Goal: Task Accomplishment & Management: Use online tool/utility

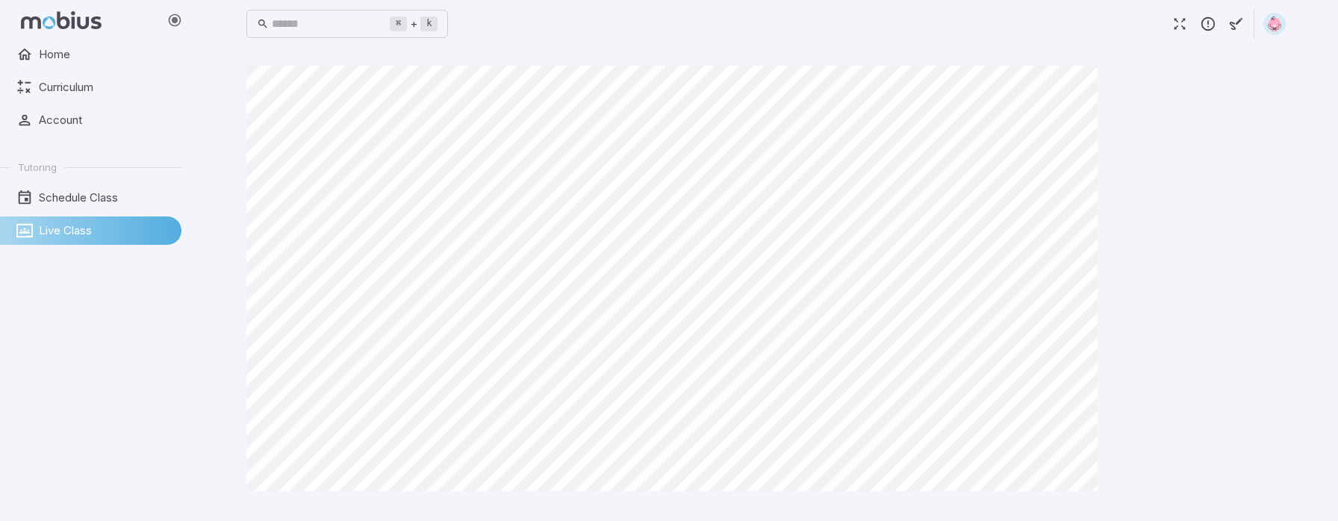
click at [1276, 21] on img at bounding box center [1274, 24] width 22 height 22
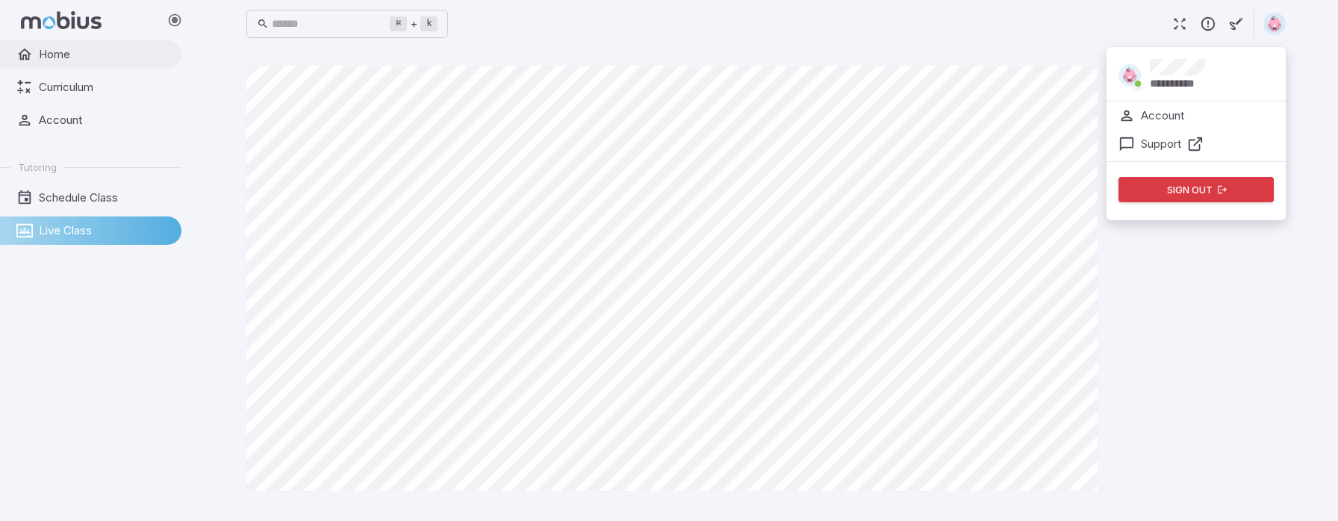
click at [67, 54] on span "Home" at bounding box center [105, 54] width 132 height 16
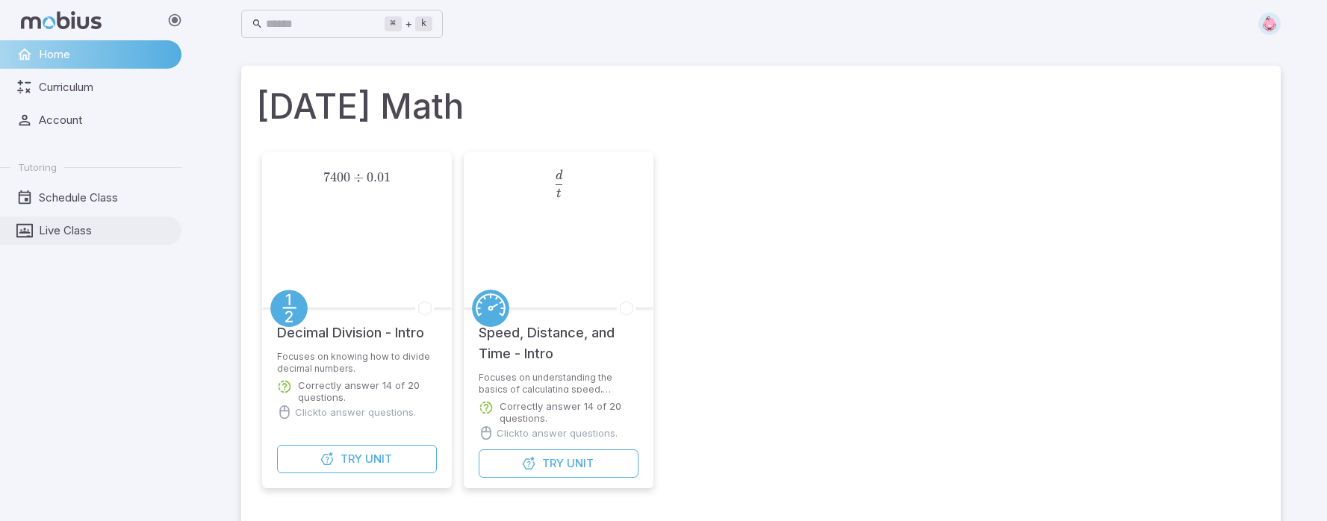
click at [57, 228] on span "Live Class" at bounding box center [105, 230] width 132 height 16
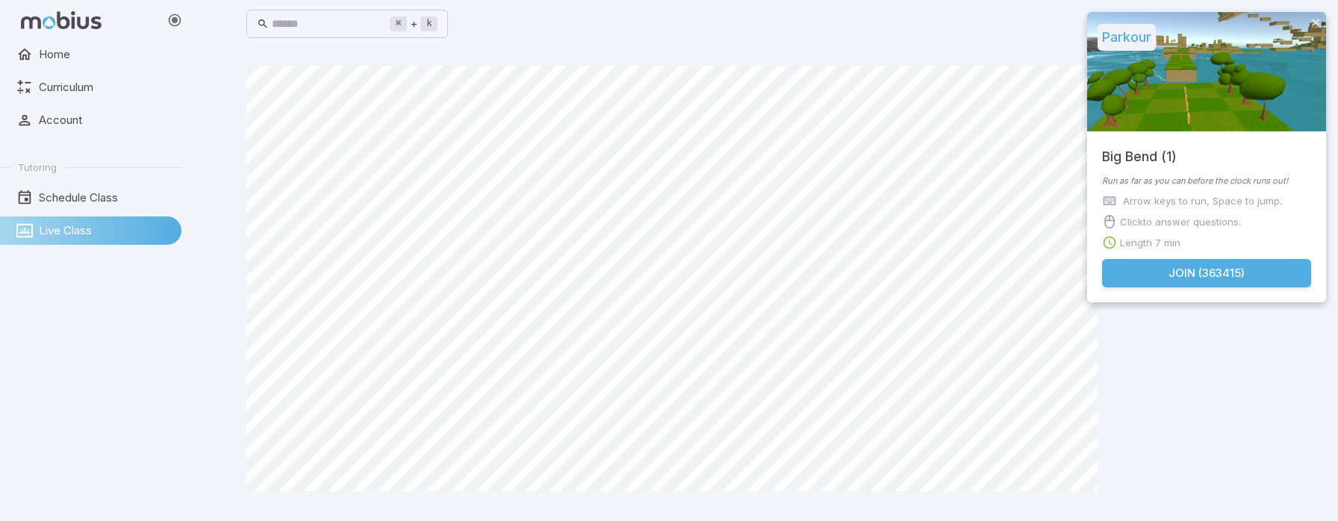
click at [1171, 270] on button "Join ( 363415 )" at bounding box center [1206, 273] width 209 height 28
